Goal: Task Accomplishment & Management: Complete application form

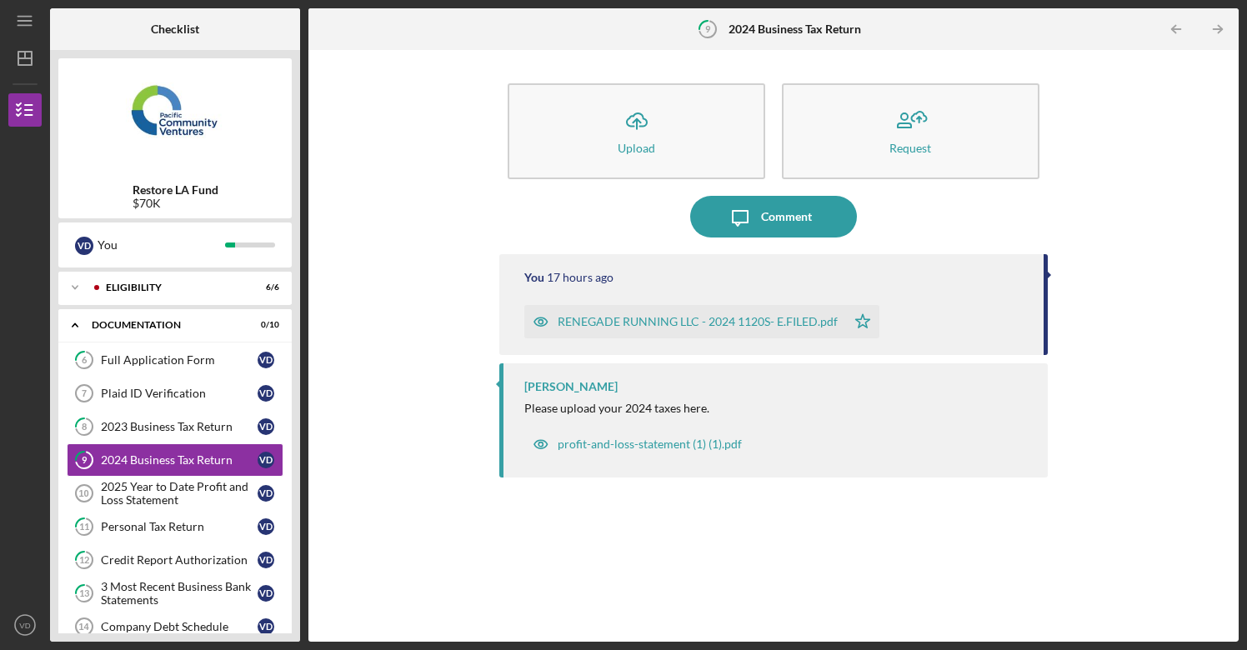
scroll to position [135, 0]
click at [148, 361] on div "Full Application Form" at bounding box center [179, 360] width 157 height 13
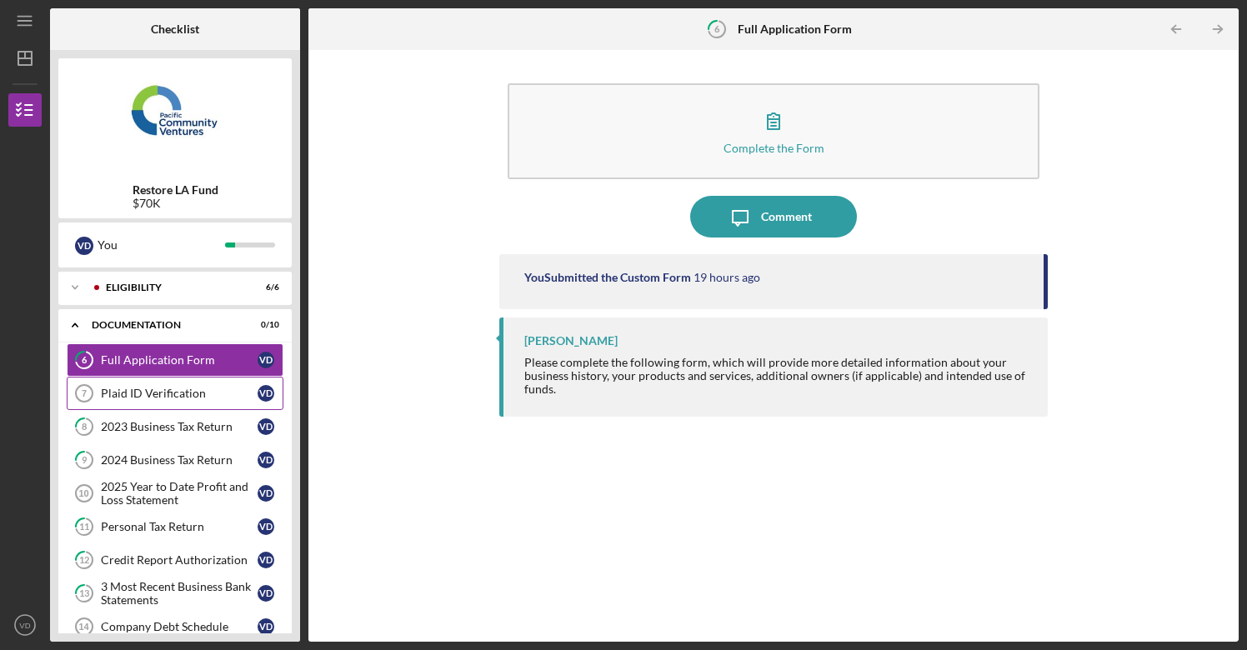
click at [182, 398] on div "Plaid ID Verification" at bounding box center [179, 393] width 157 height 13
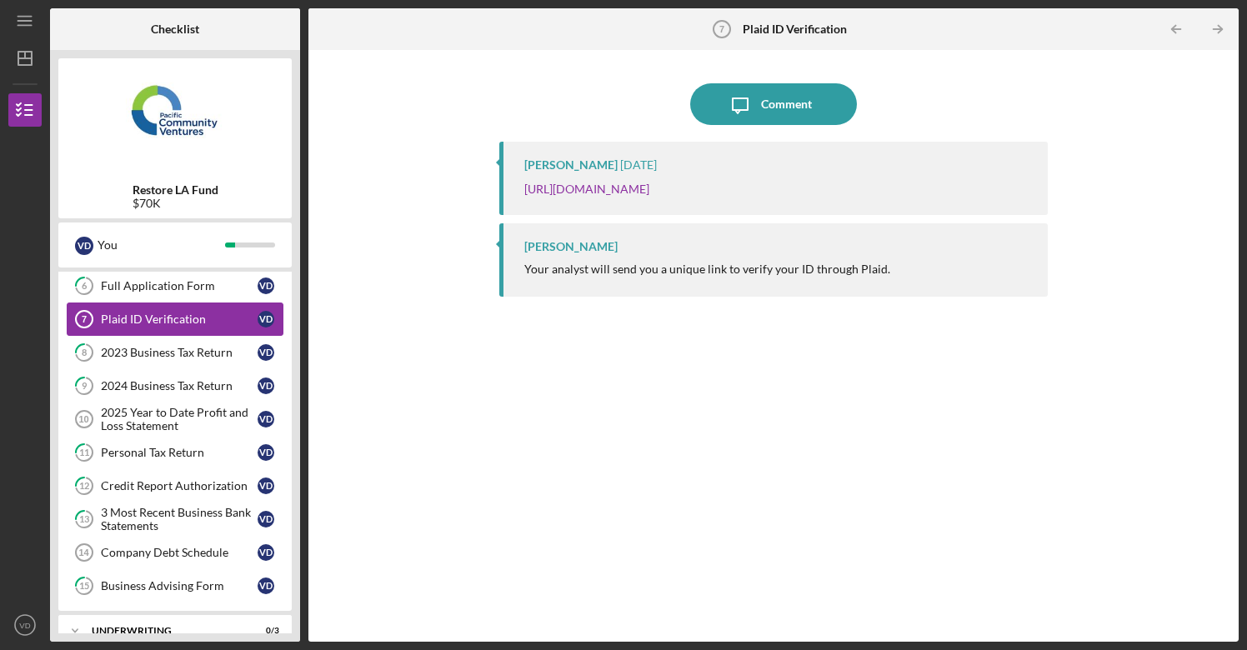
scroll to position [74, 0]
click at [159, 419] on div "2025 Year to Date Profit and Loss Statement" at bounding box center [179, 419] width 157 height 27
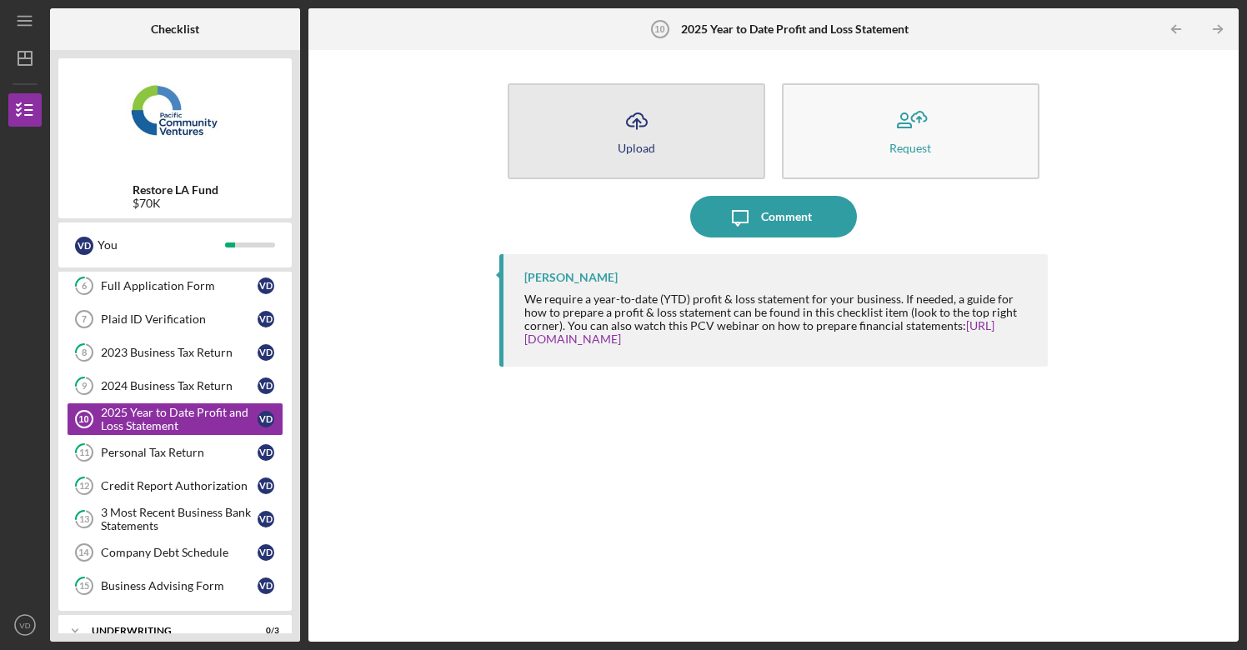
click at [647, 142] on div "Upload" at bounding box center [637, 148] width 38 height 13
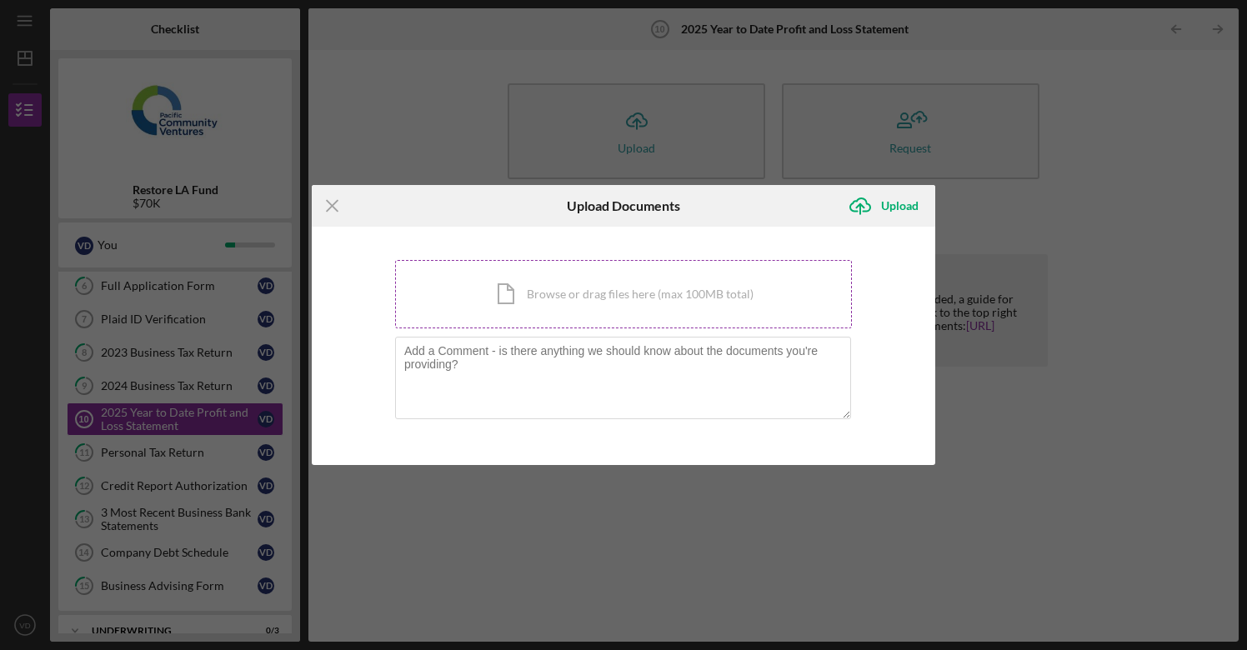
click at [613, 295] on div "Icon/Document Browse or drag files here (max 100MB total) Tap to choose files o…" at bounding box center [623, 294] width 457 height 68
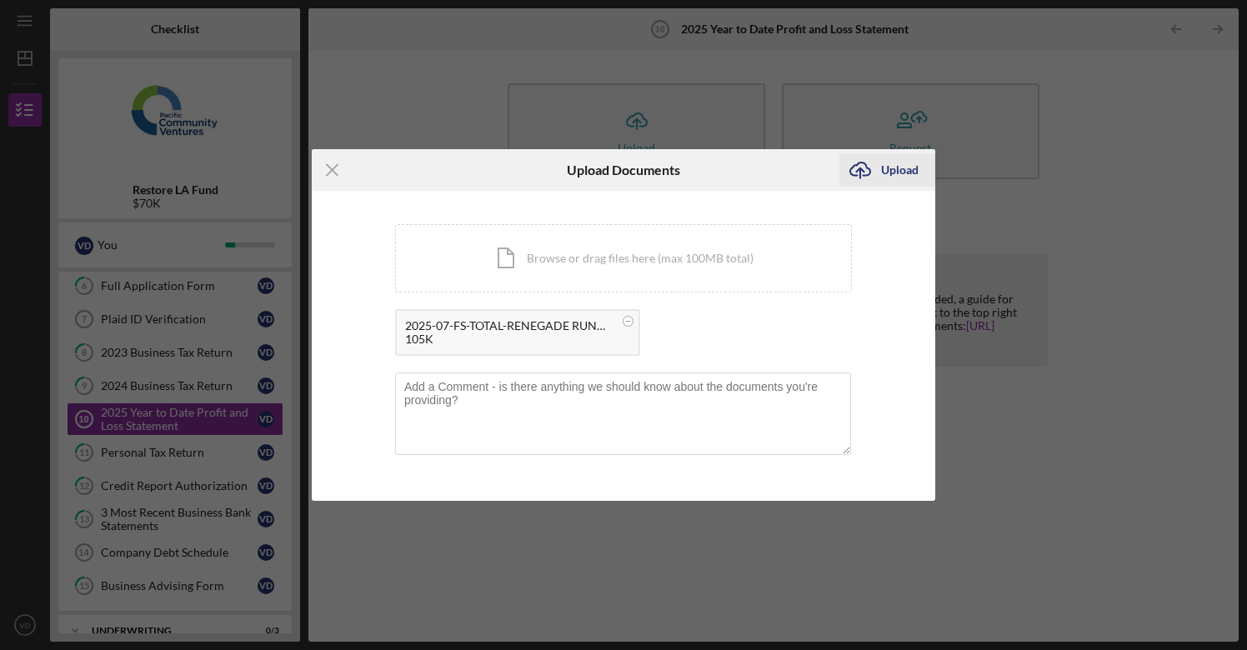
click at [897, 168] on div "Upload" at bounding box center [900, 169] width 38 height 33
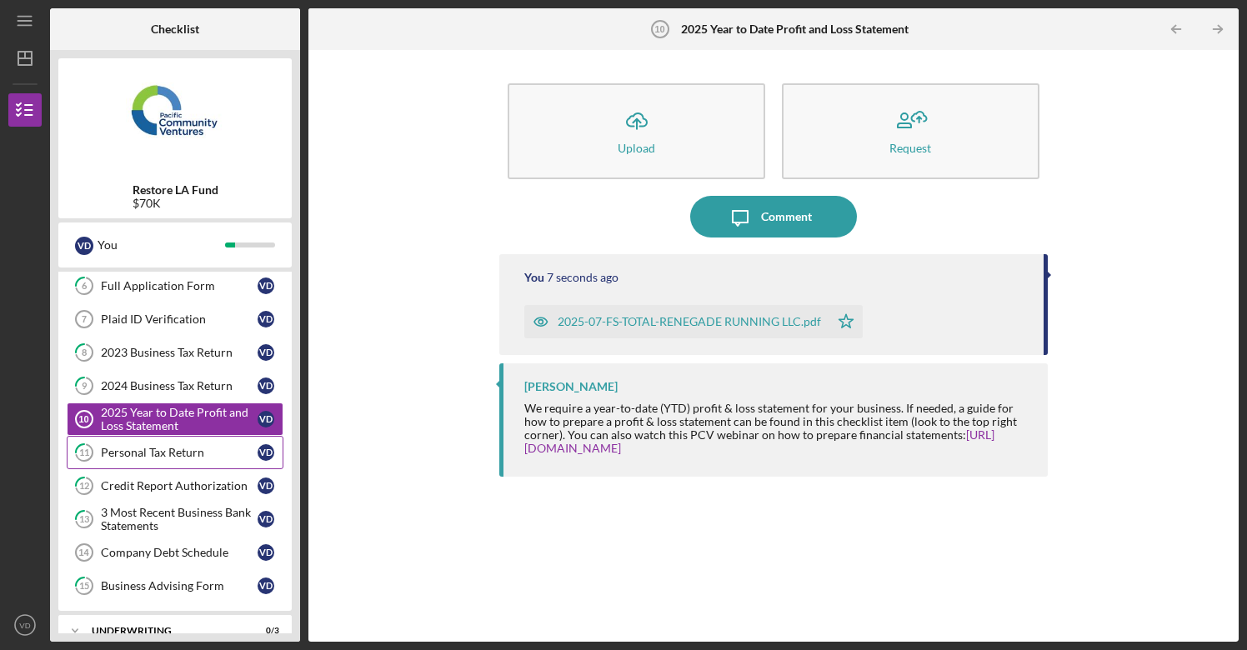
click at [143, 454] on div "Personal Tax Return" at bounding box center [179, 452] width 157 height 13
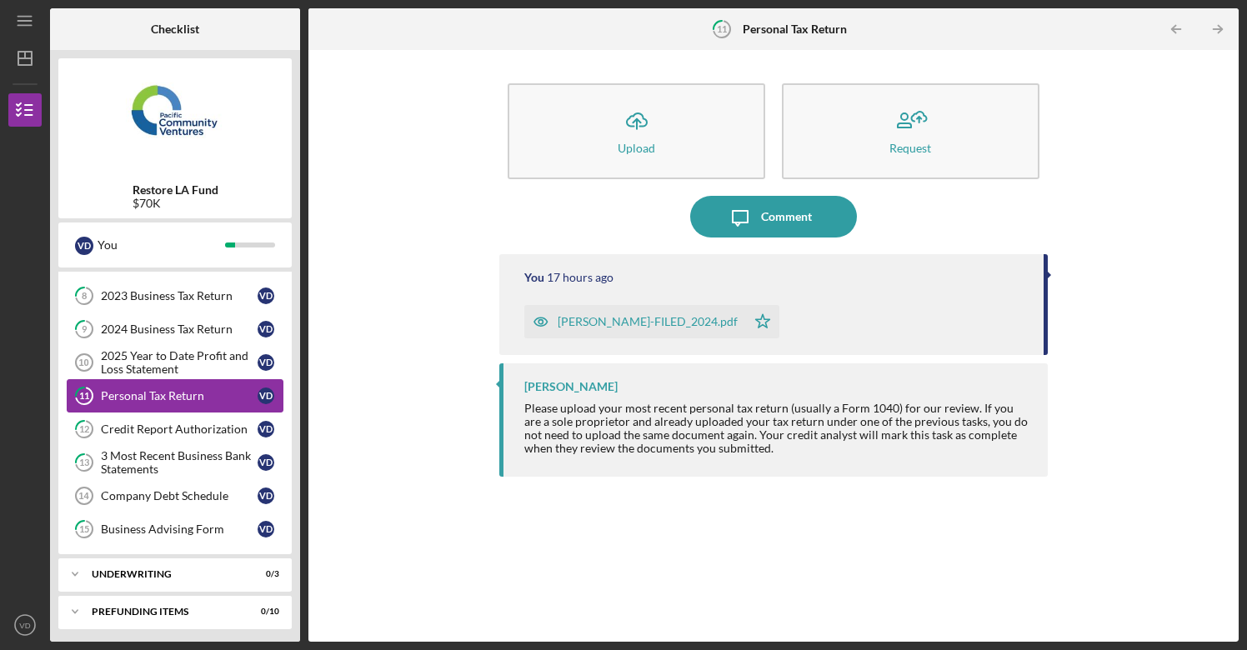
scroll to position [133, 0]
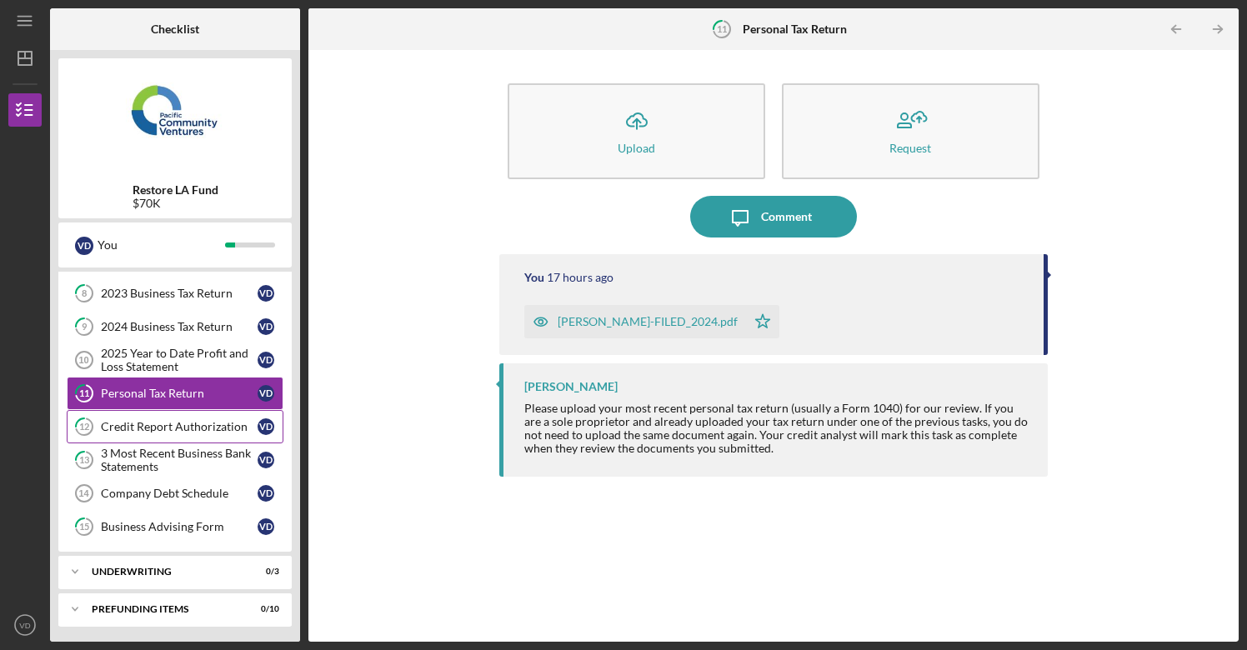
click at [141, 429] on div "Credit Report Authorization" at bounding box center [179, 426] width 157 height 13
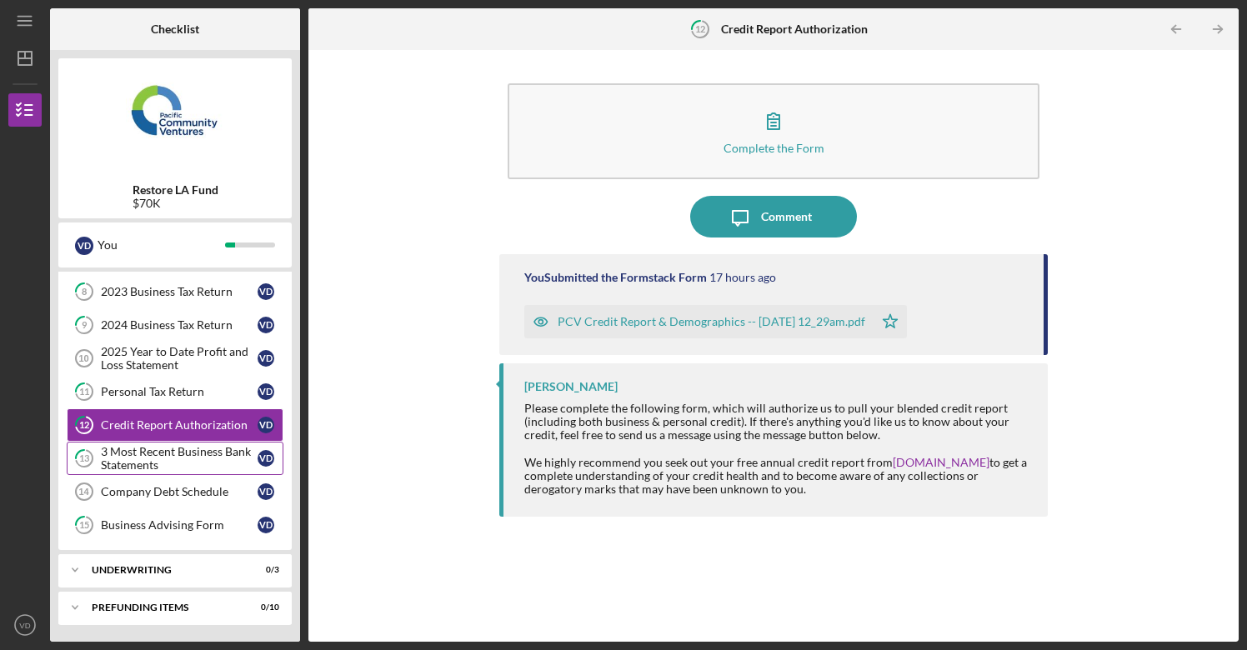
scroll to position [135, 0]
click at [128, 489] on div "Company Debt Schedule" at bounding box center [179, 491] width 157 height 13
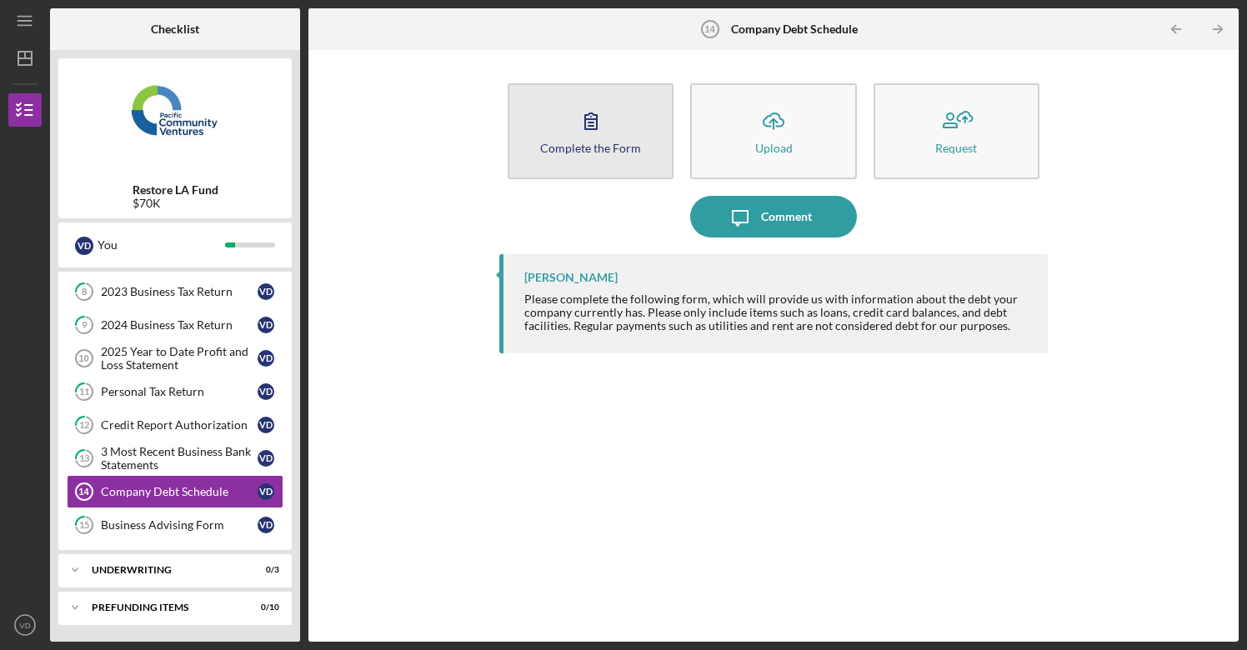
click at [579, 144] on div "Complete the Form" at bounding box center [590, 148] width 101 height 13
